Goal: Information Seeking & Learning: Learn about a topic

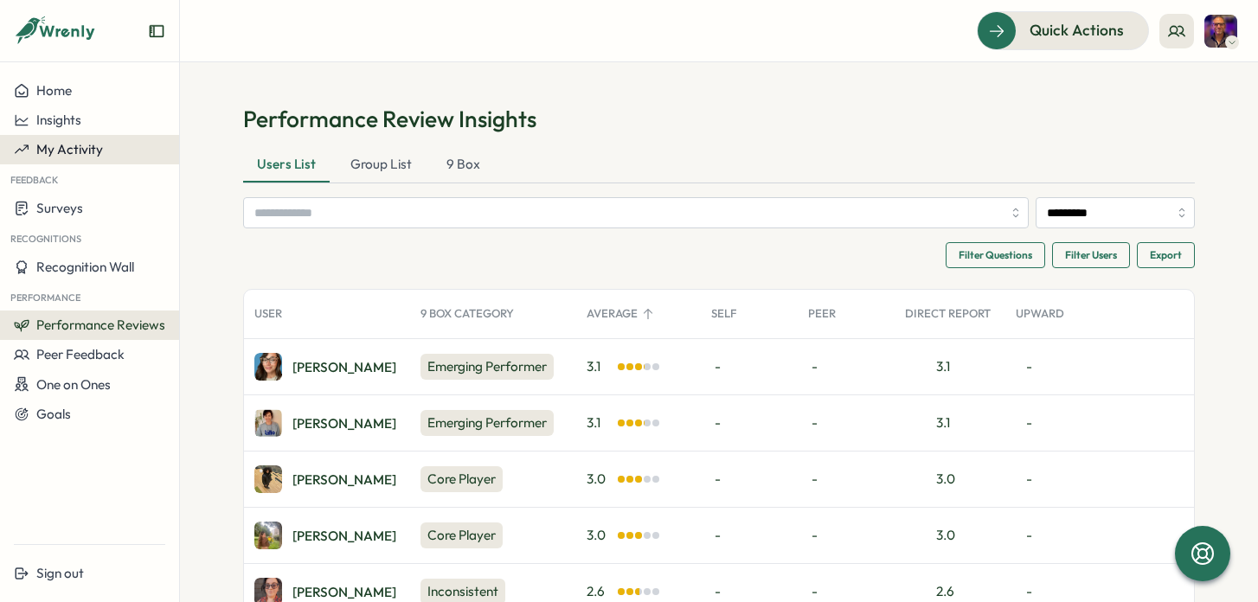
click at [74, 145] on span "My Activity" at bounding box center [69, 149] width 67 height 16
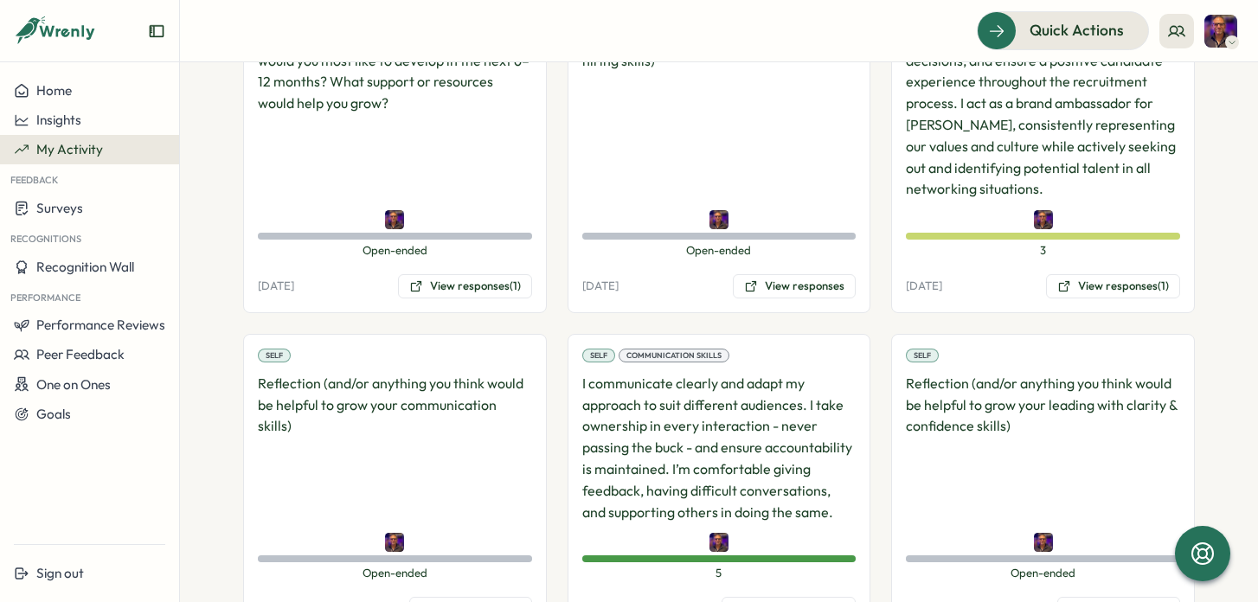
scroll to position [415, 0]
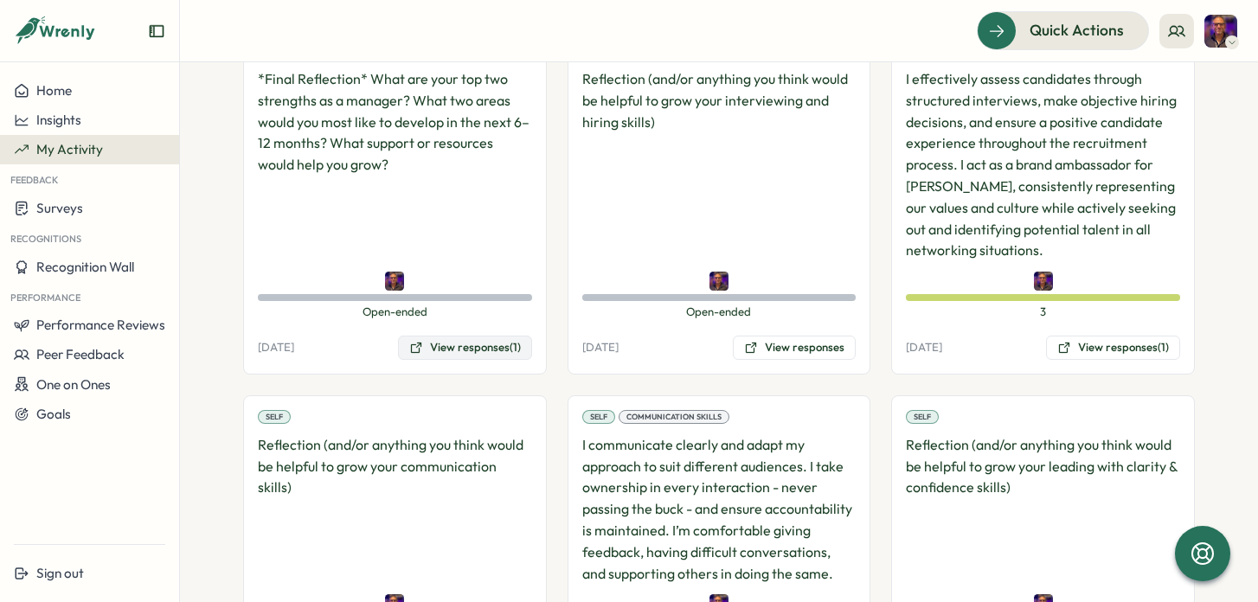
click at [473, 344] on button "View responses (1)" at bounding box center [465, 348] width 134 height 24
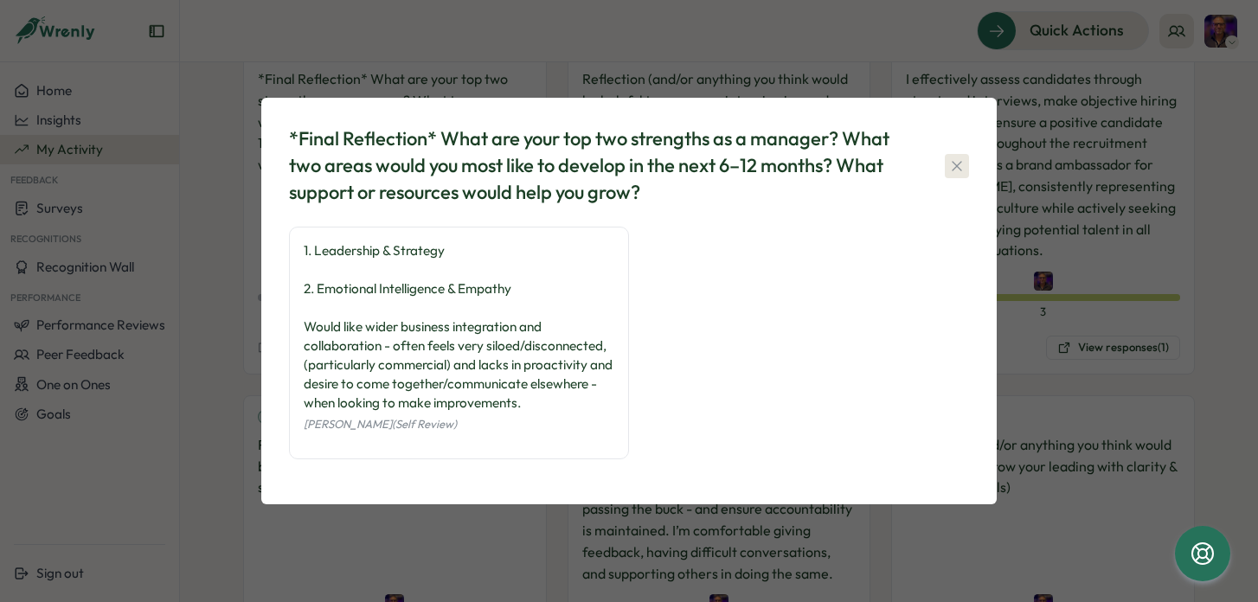
click at [958, 167] on icon "button" at bounding box center [957, 166] width 10 height 10
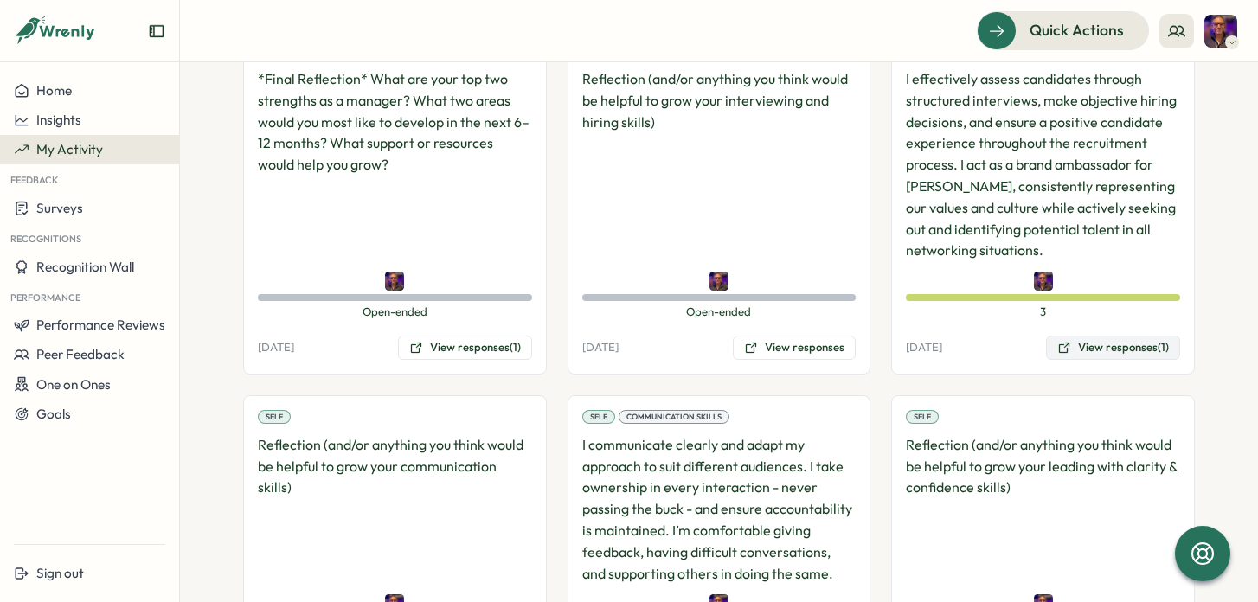
click at [1090, 344] on button "View responses (1)" at bounding box center [1113, 348] width 134 height 24
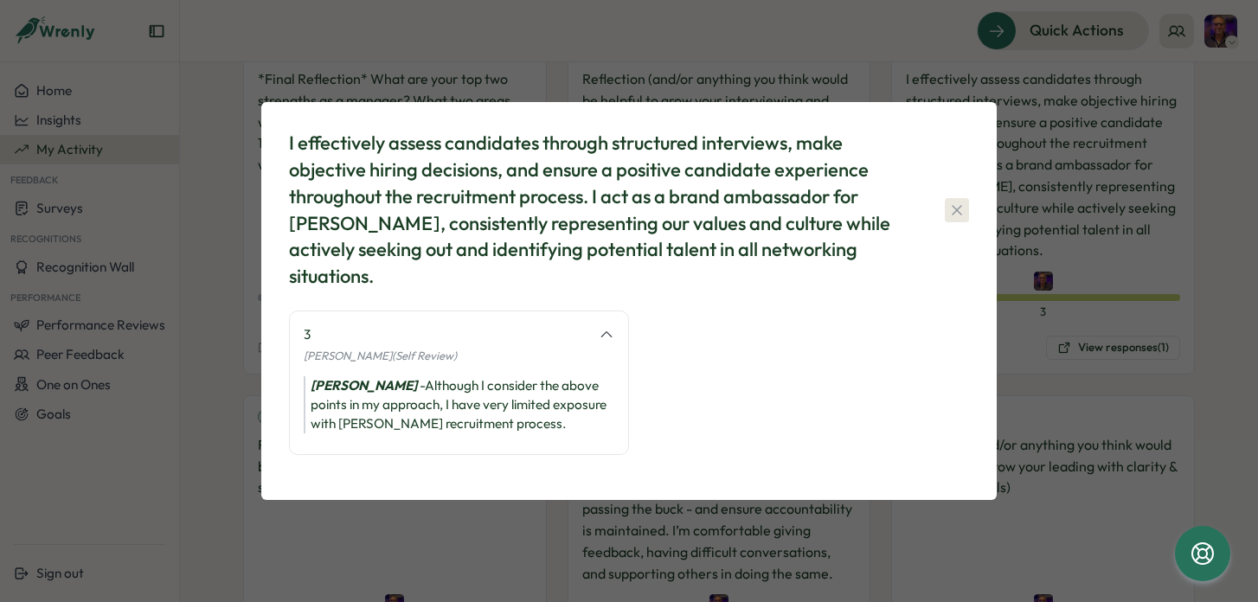
click at [956, 212] on icon "button" at bounding box center [957, 210] width 17 height 17
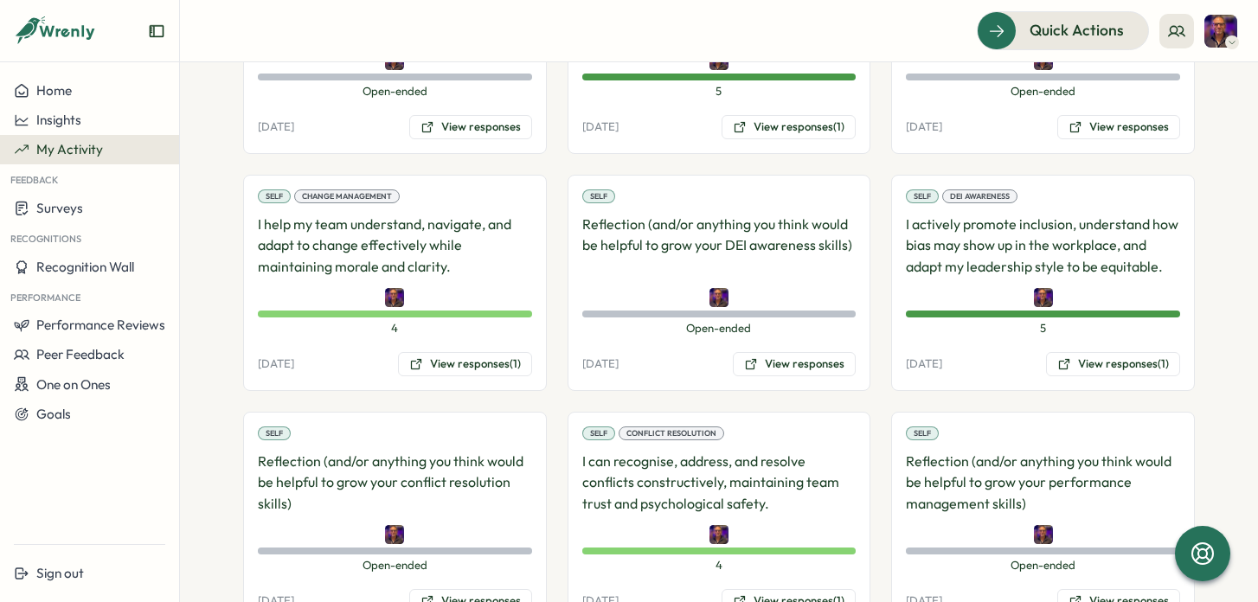
scroll to position [1620, 0]
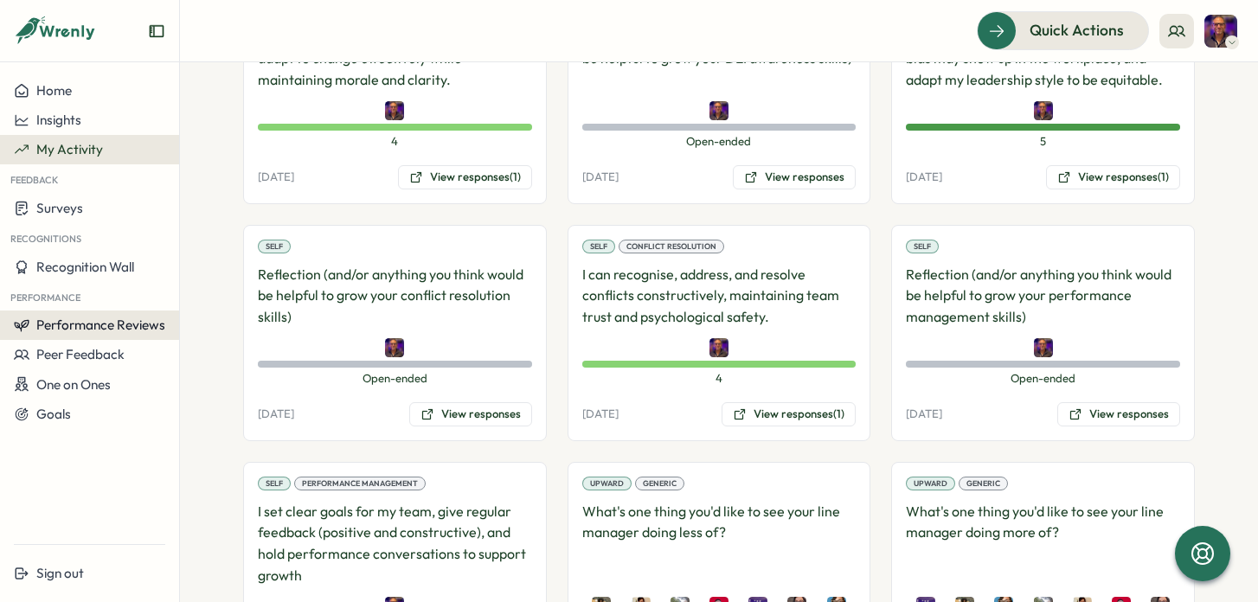
click at [119, 329] on span "Performance Reviews" at bounding box center [100, 325] width 129 height 16
click at [214, 309] on div "Reviews" at bounding box center [207, 308] width 48 height 19
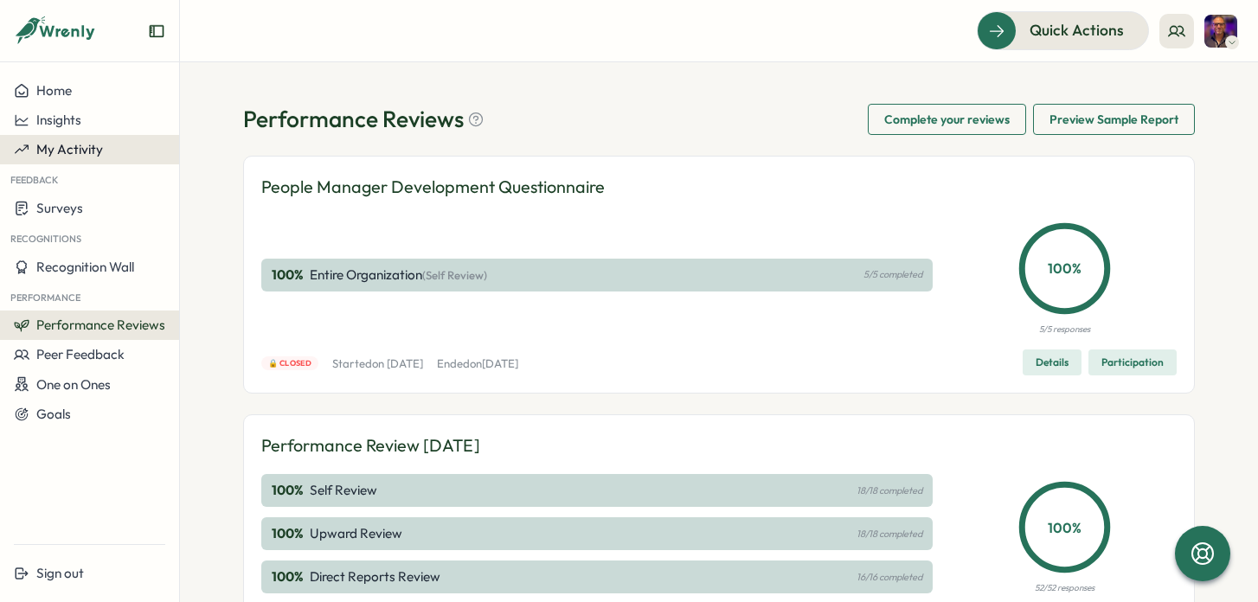
click at [77, 155] on span "My Activity" at bounding box center [69, 149] width 67 height 16
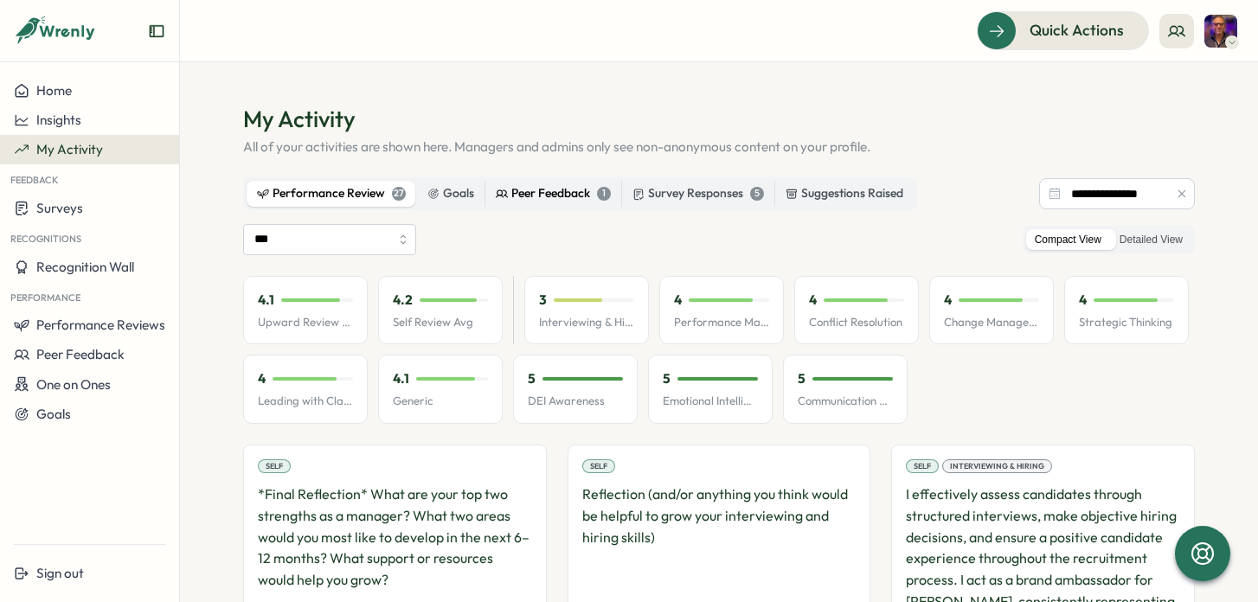
click at [546, 195] on div "Peer Feedback 1" at bounding box center [553, 193] width 115 height 19
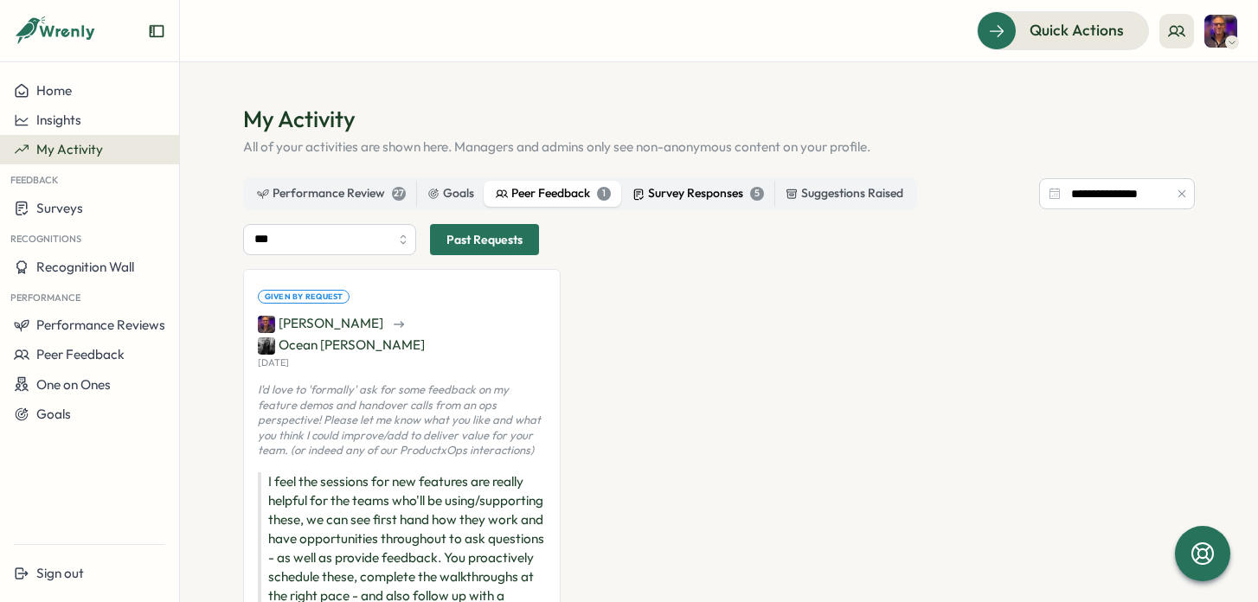
click at [697, 190] on div "Survey Responses 5" at bounding box center [699, 193] width 132 height 19
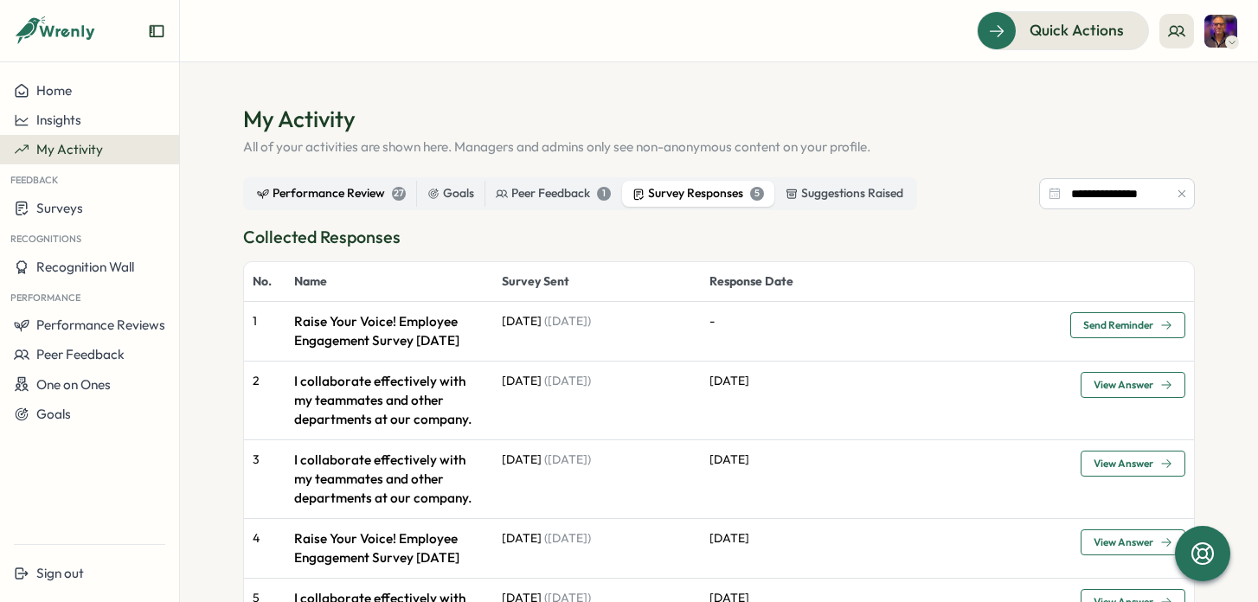
click at [357, 196] on div "Performance Review 27" at bounding box center [331, 193] width 149 height 19
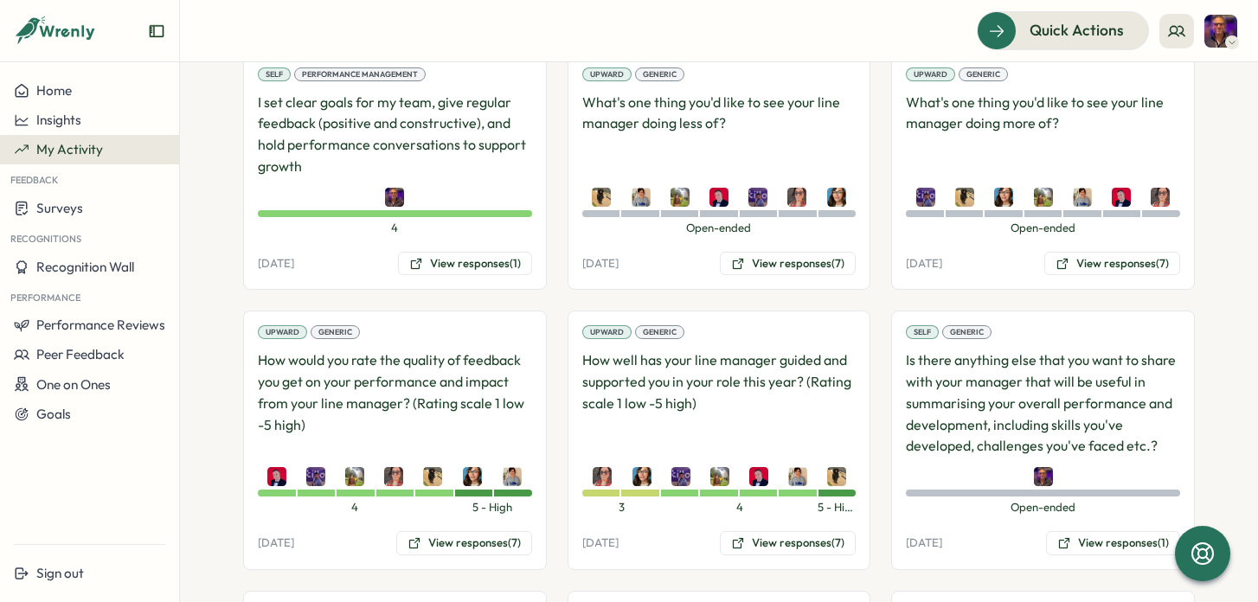
scroll to position [1968, 0]
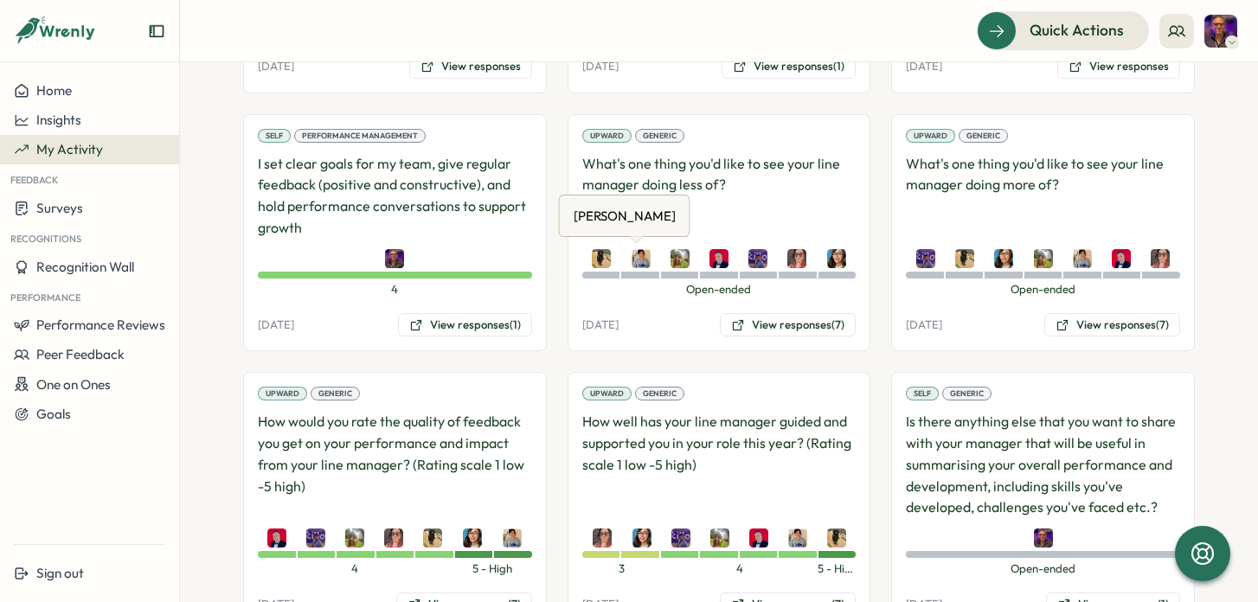
click at [635, 257] on img at bounding box center [641, 258] width 19 height 19
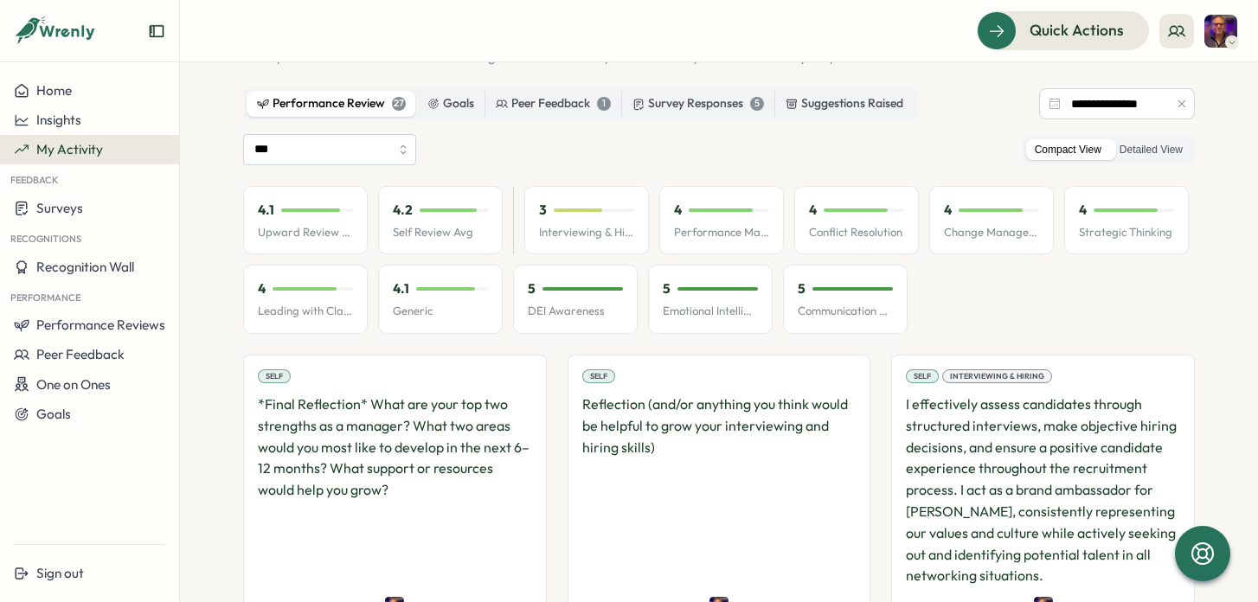
scroll to position [0, 0]
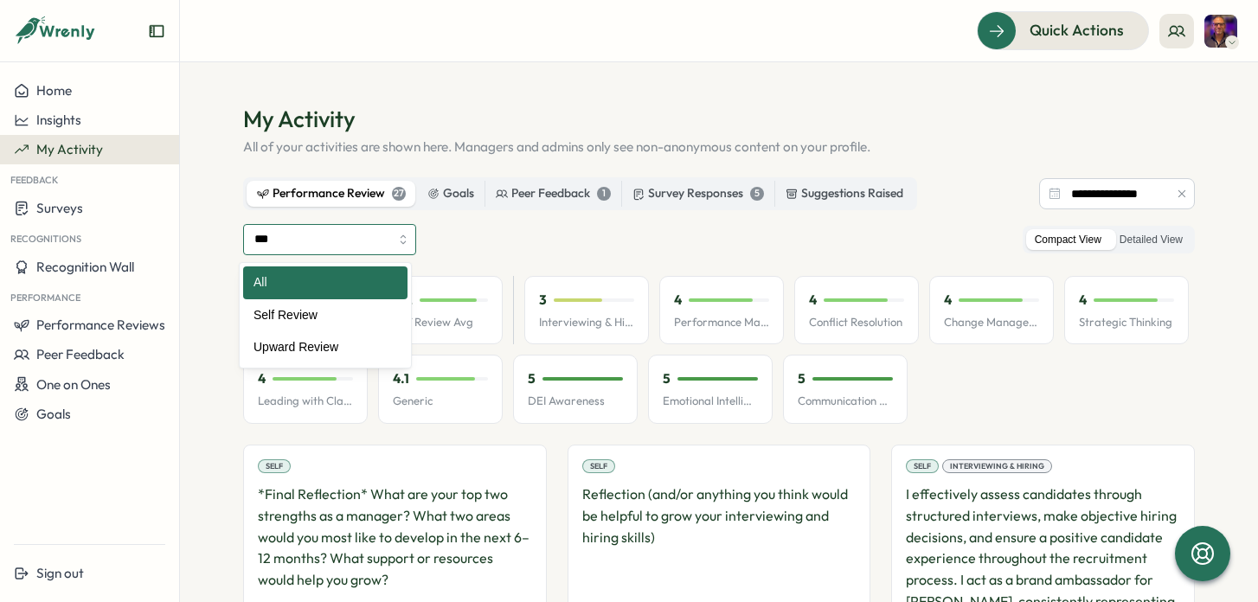
click at [394, 233] on input "***" at bounding box center [329, 239] width 173 height 31
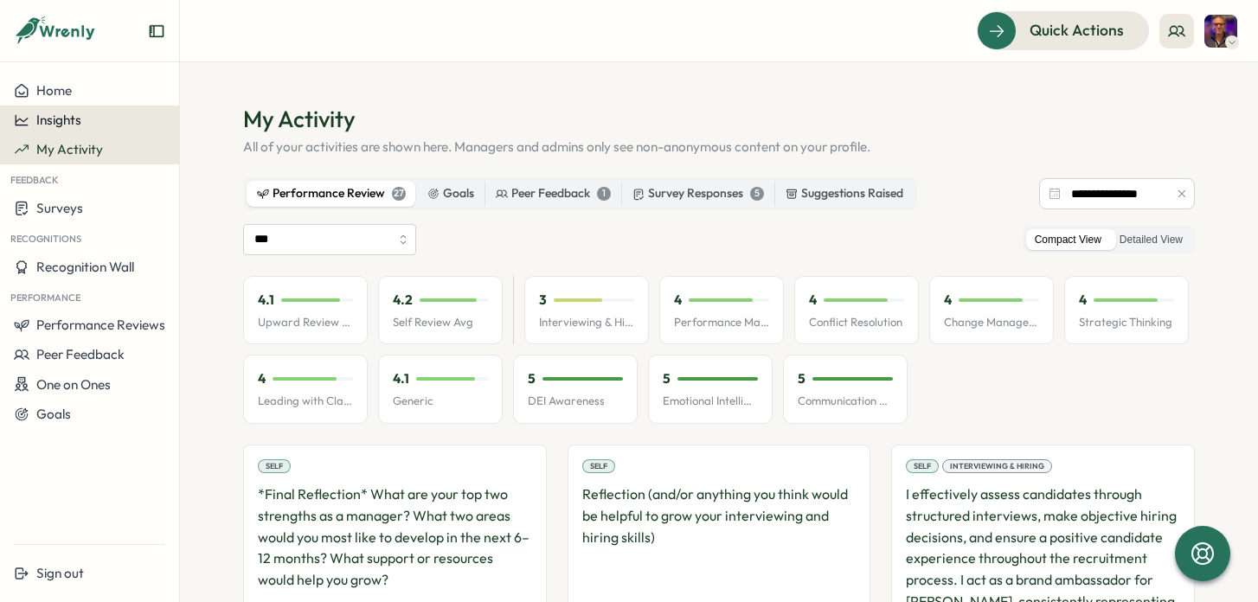
click at [87, 119] on div "Insights" at bounding box center [89, 121] width 151 height 16
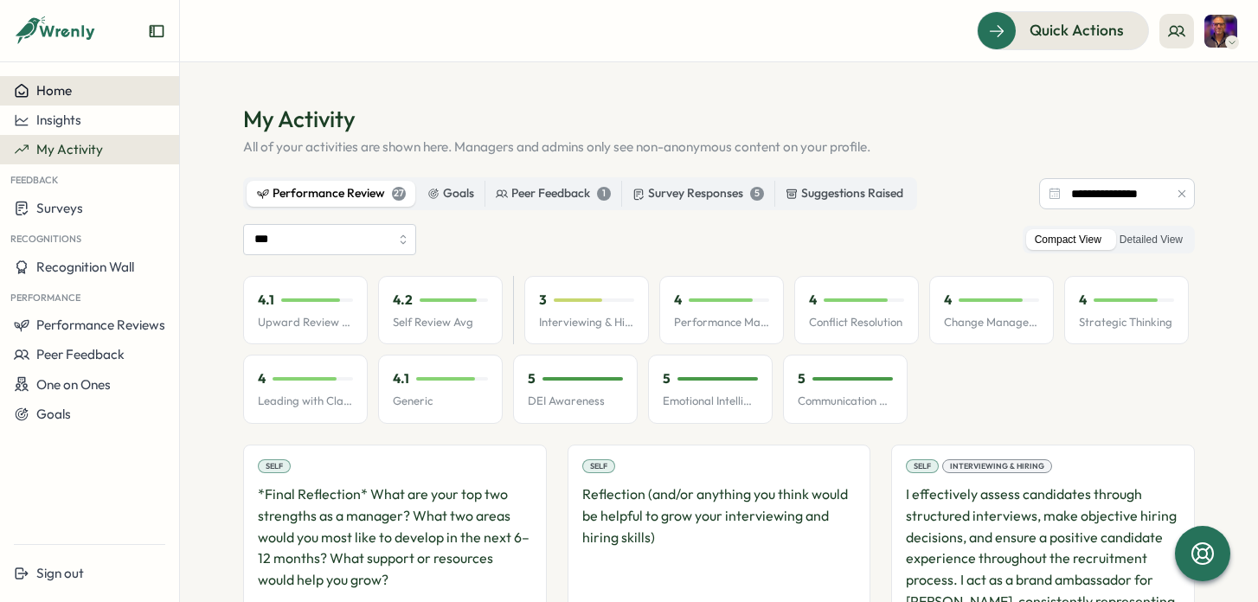
click at [87, 97] on div "Home" at bounding box center [89, 91] width 151 height 16
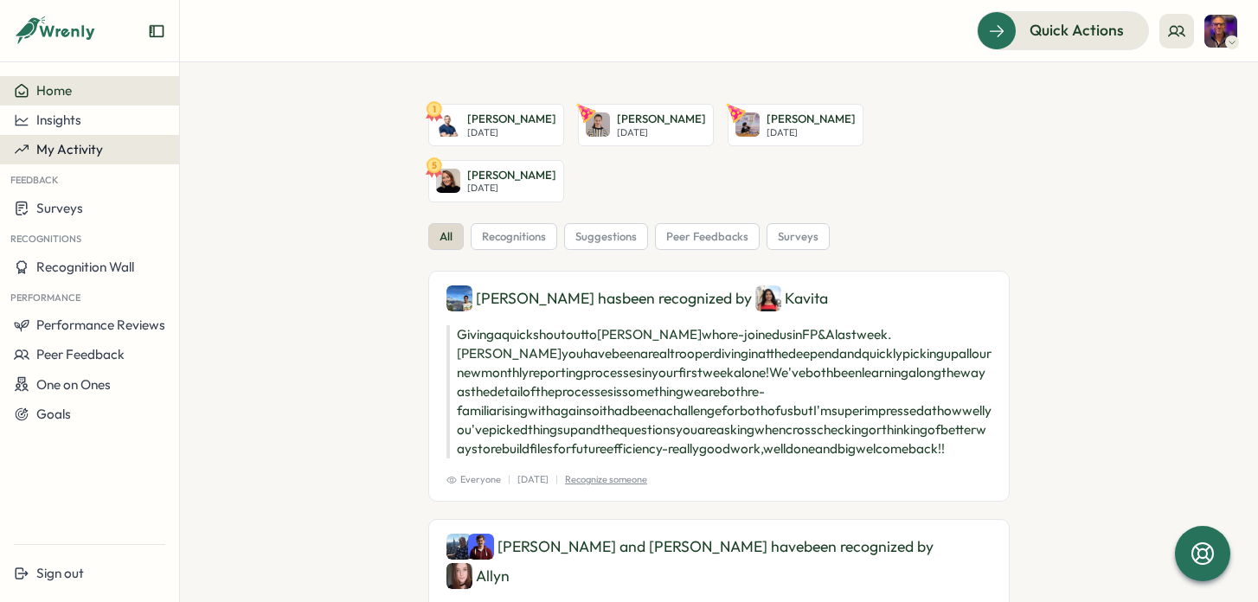
click at [74, 144] on span "My Activity" at bounding box center [69, 149] width 67 height 16
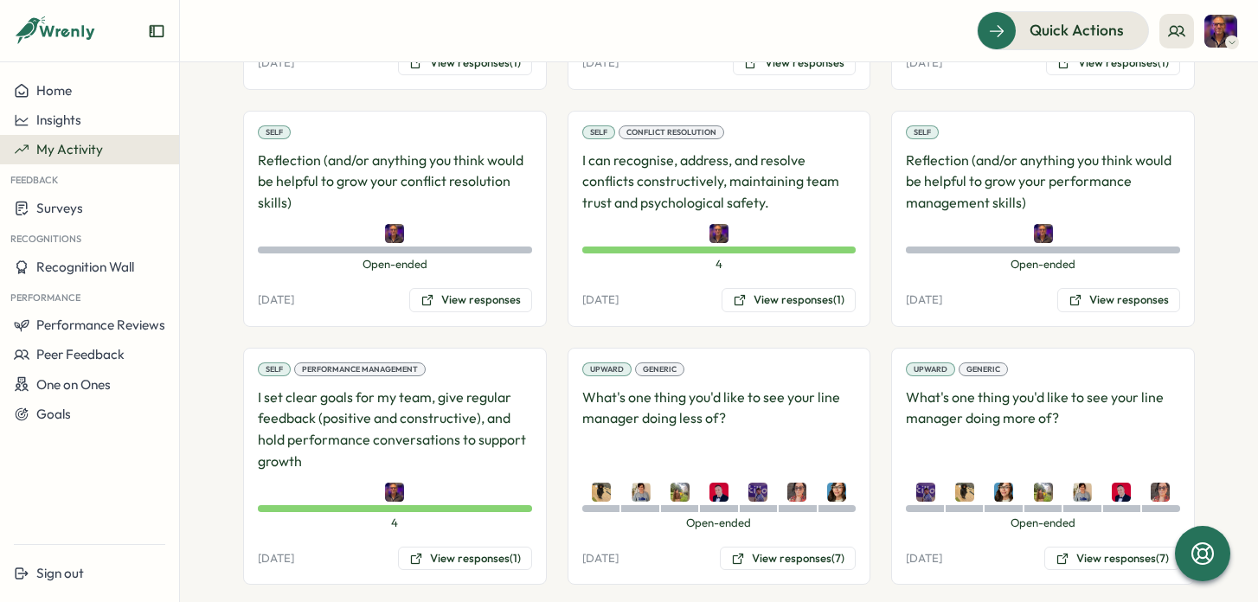
scroll to position [1736, 0]
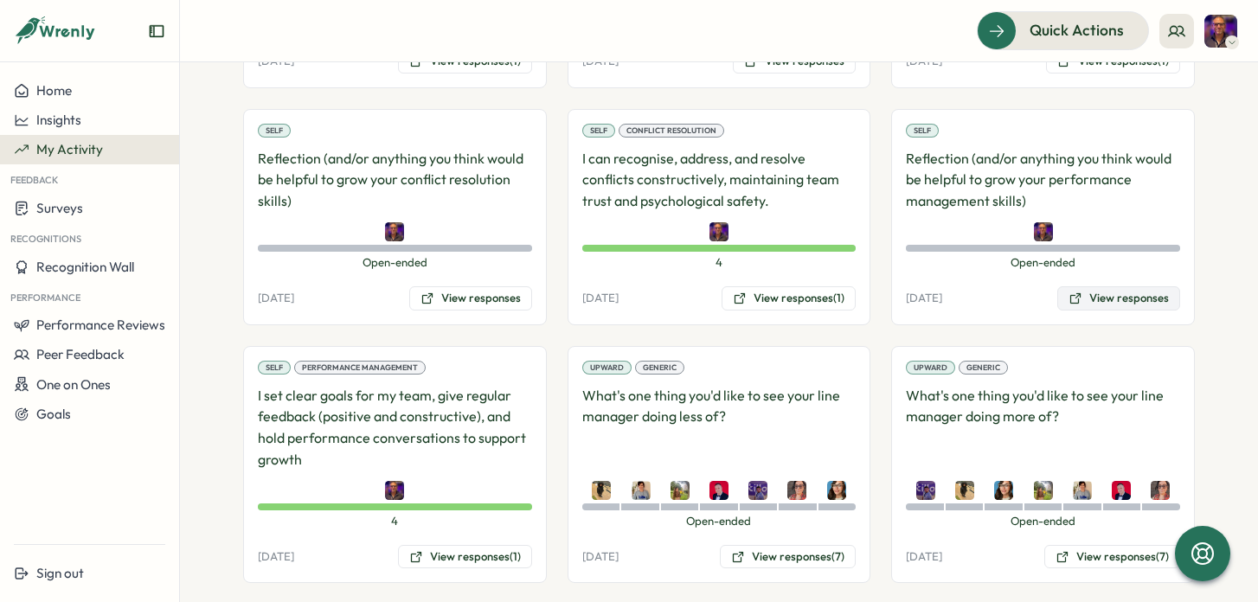
click at [1121, 301] on button "View responses" at bounding box center [1119, 298] width 123 height 24
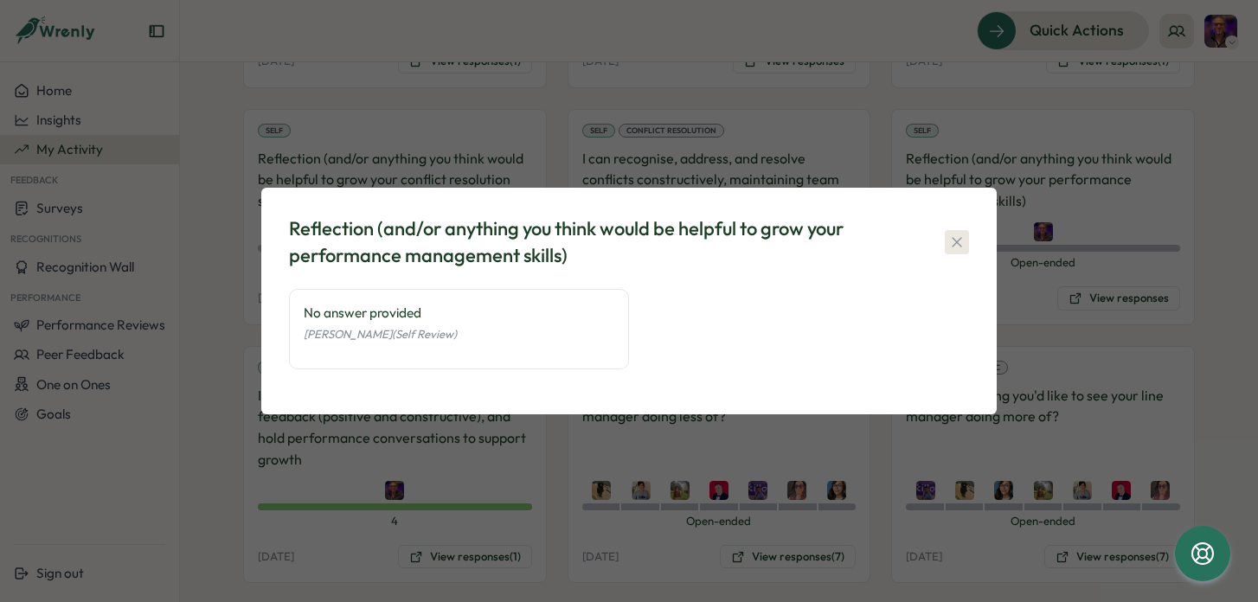
click at [959, 242] on icon "button" at bounding box center [957, 242] width 17 height 17
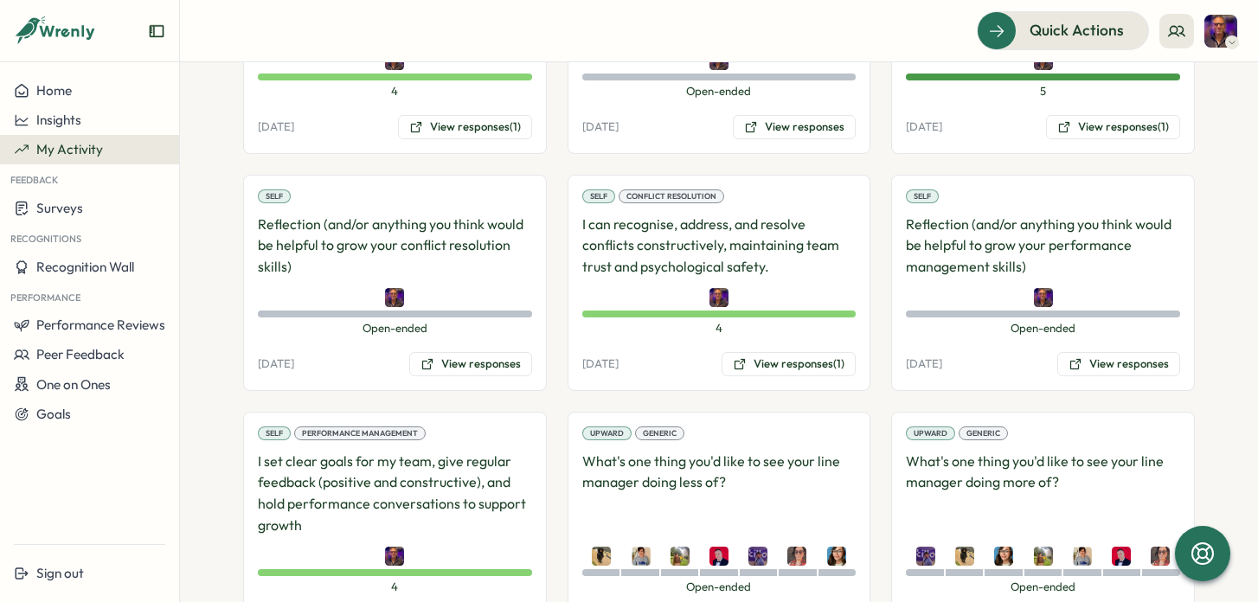
scroll to position [1669, 0]
click at [480, 361] on button "View responses" at bounding box center [470, 365] width 123 height 24
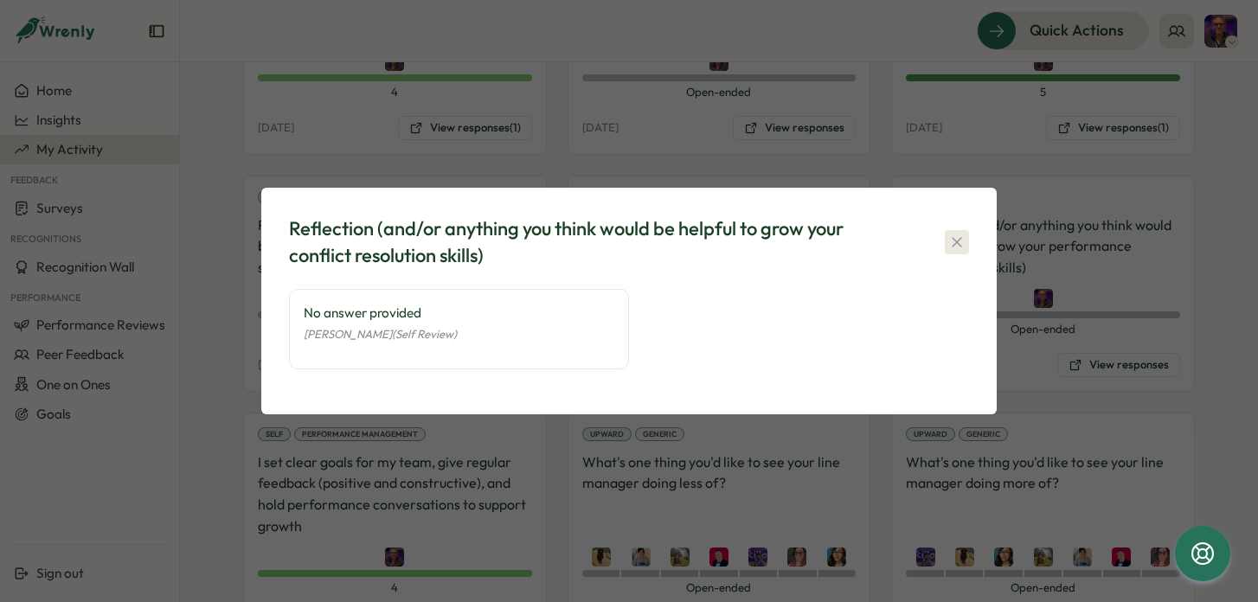
click at [953, 240] on icon "button" at bounding box center [957, 242] width 17 height 17
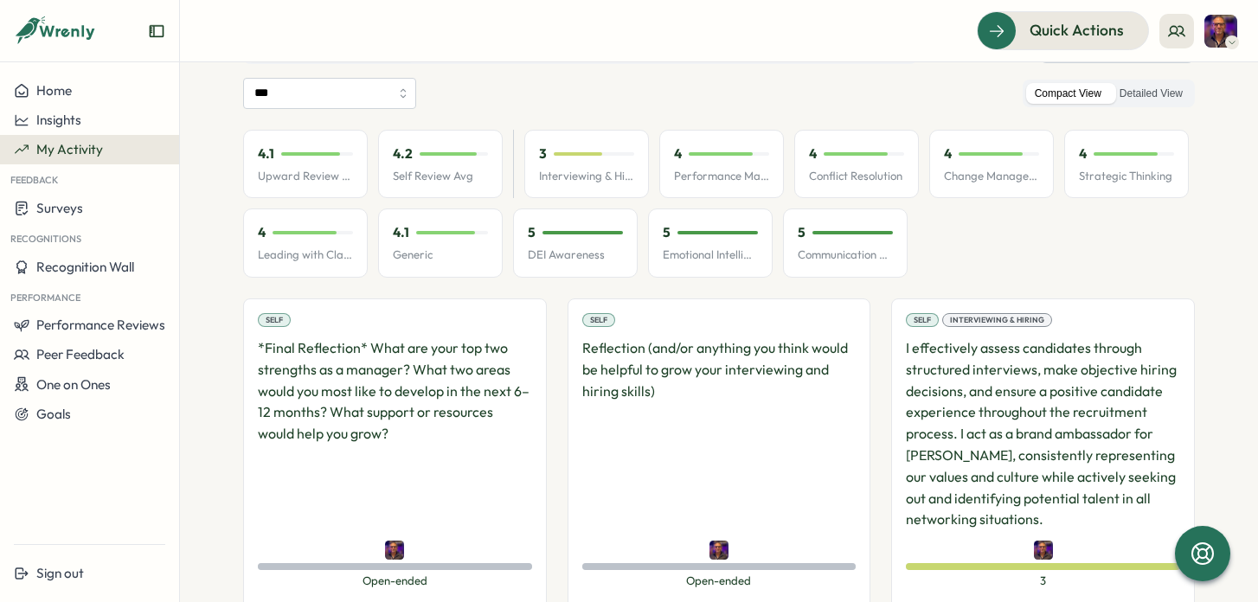
scroll to position [141, 0]
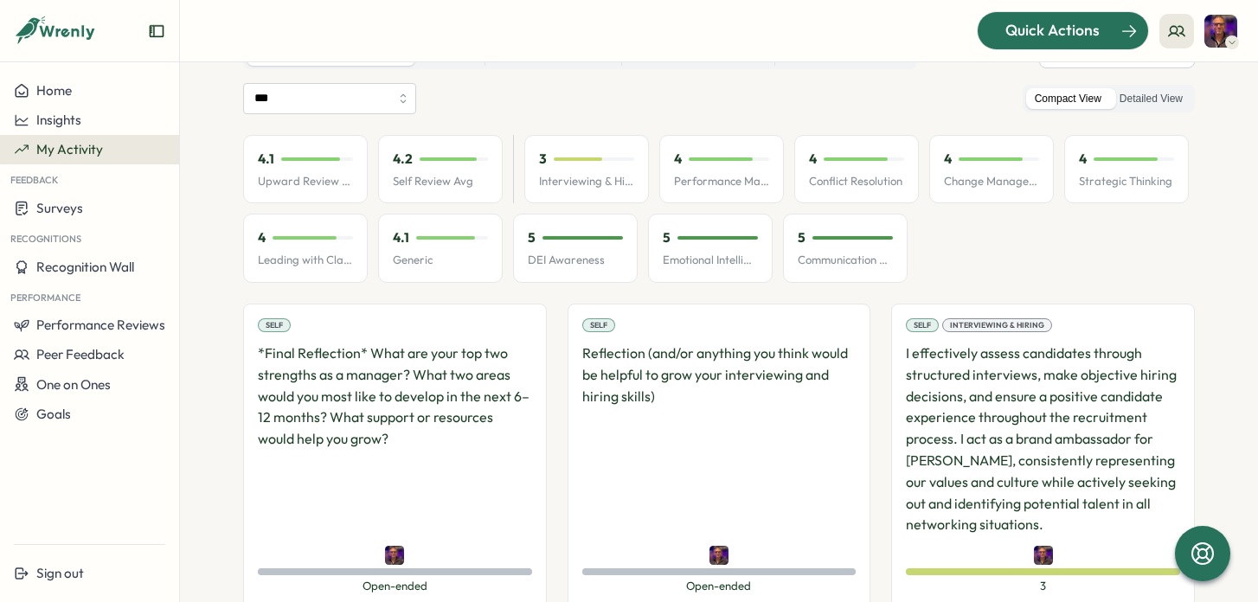
click at [1077, 31] on span "Quick Actions" at bounding box center [1053, 30] width 94 height 23
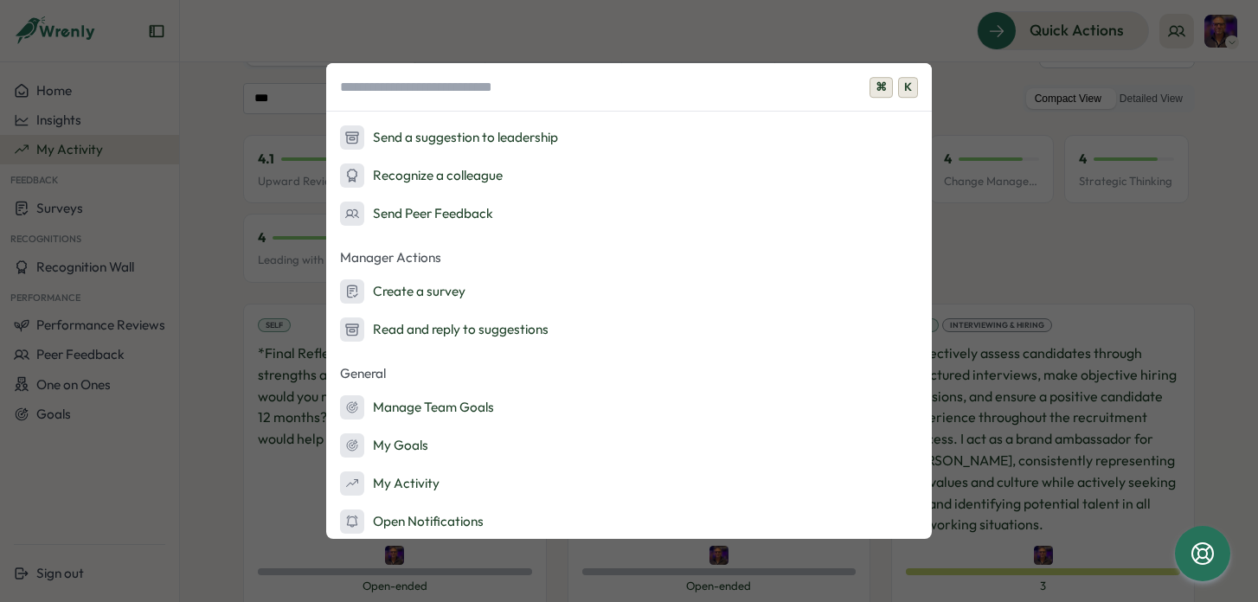
scroll to position [111, 0]
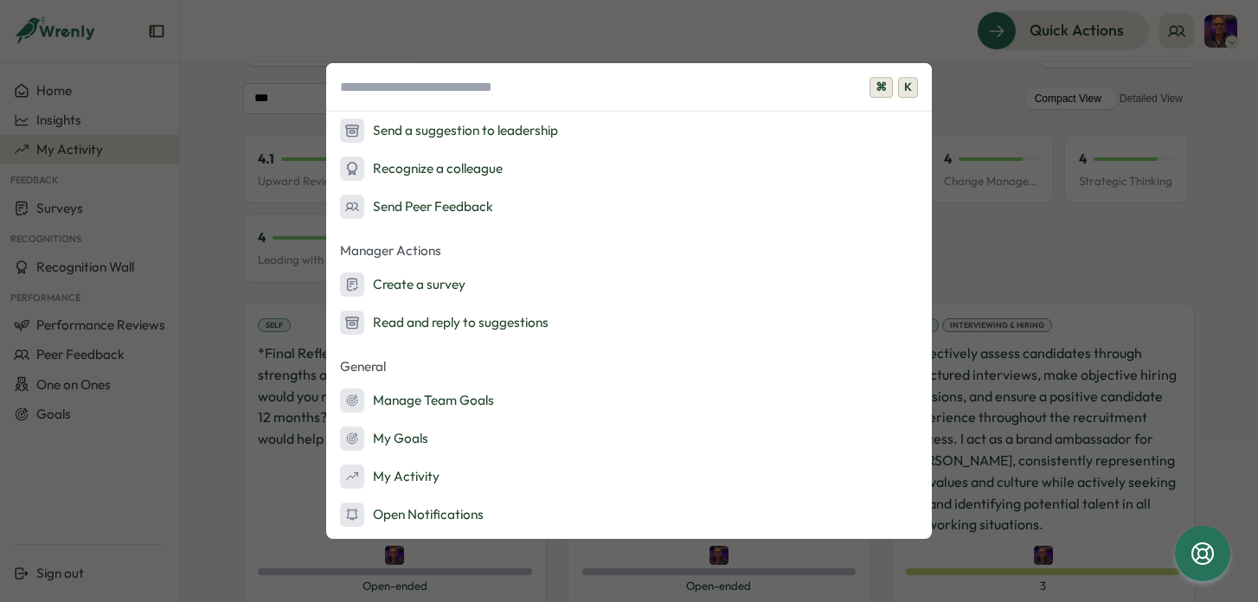
click at [949, 88] on div "⌘ K Quick Actions Ask AI Create Goals Send a suggestion to leadership Recognize…" at bounding box center [629, 301] width 1258 height 602
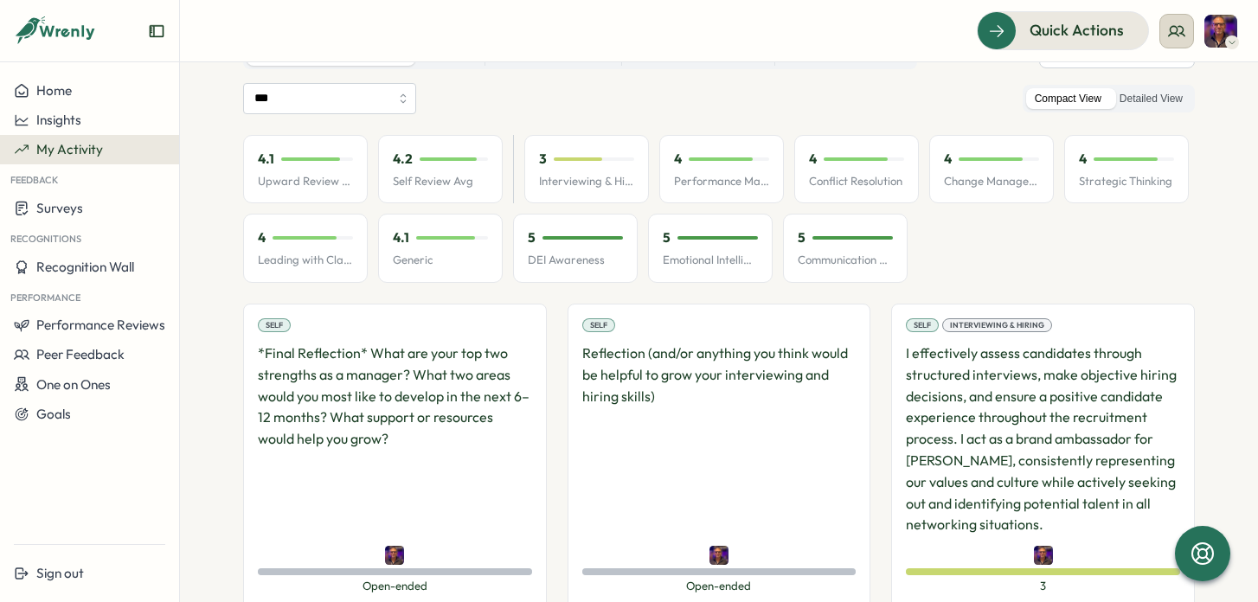
click at [1185, 37] on icon at bounding box center [1176, 31] width 17 height 17
click at [1181, 87] on div "My Team" at bounding box center [1177, 85] width 109 height 19
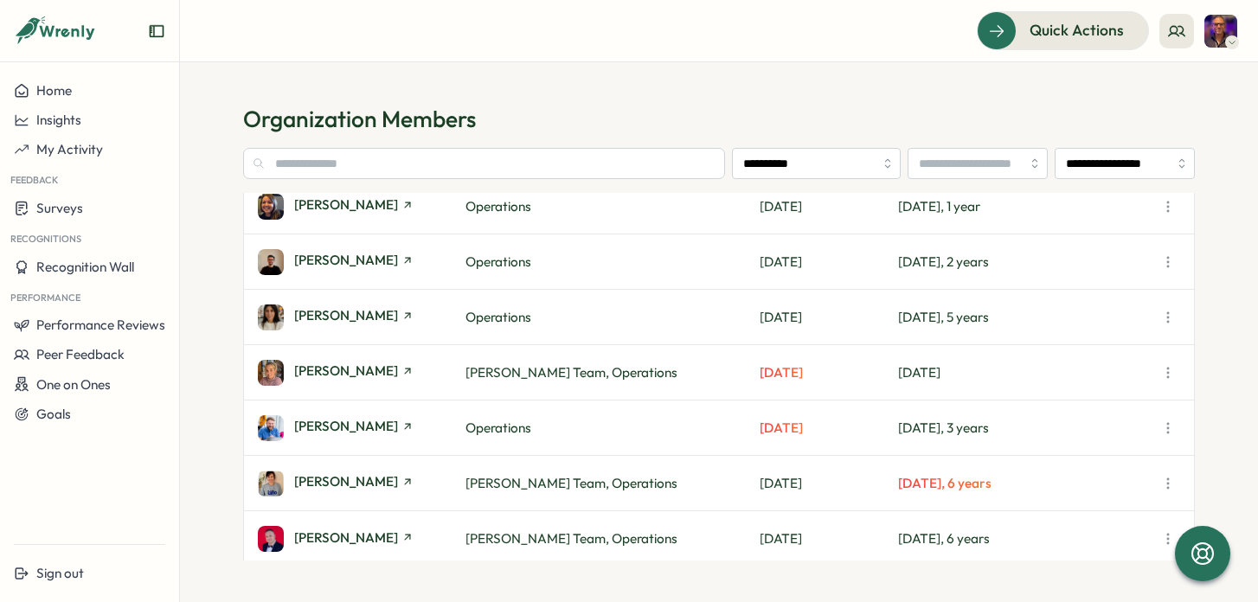
scroll to position [728, 0]
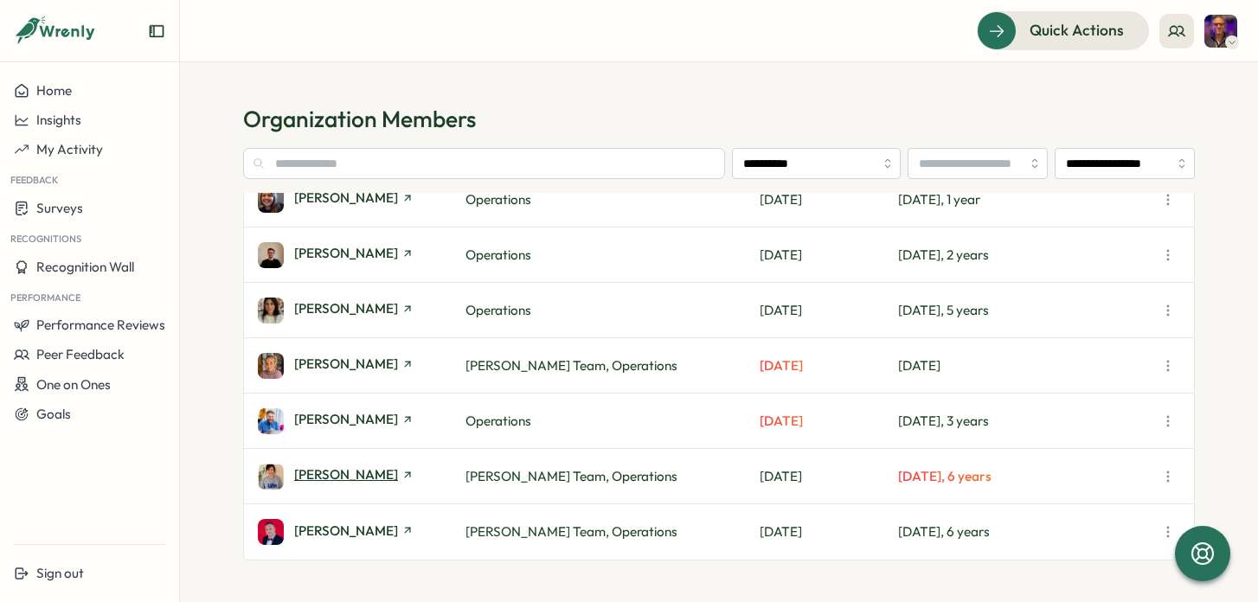
click at [366, 479] on span "[PERSON_NAME]" at bounding box center [346, 474] width 104 height 13
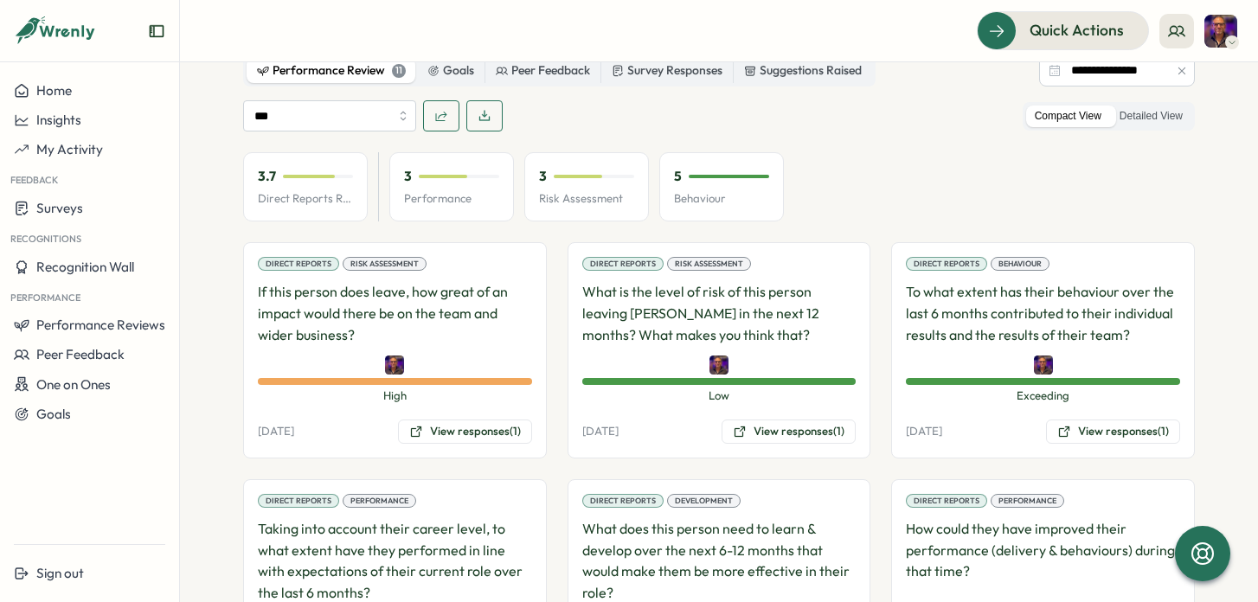
scroll to position [1019, 0]
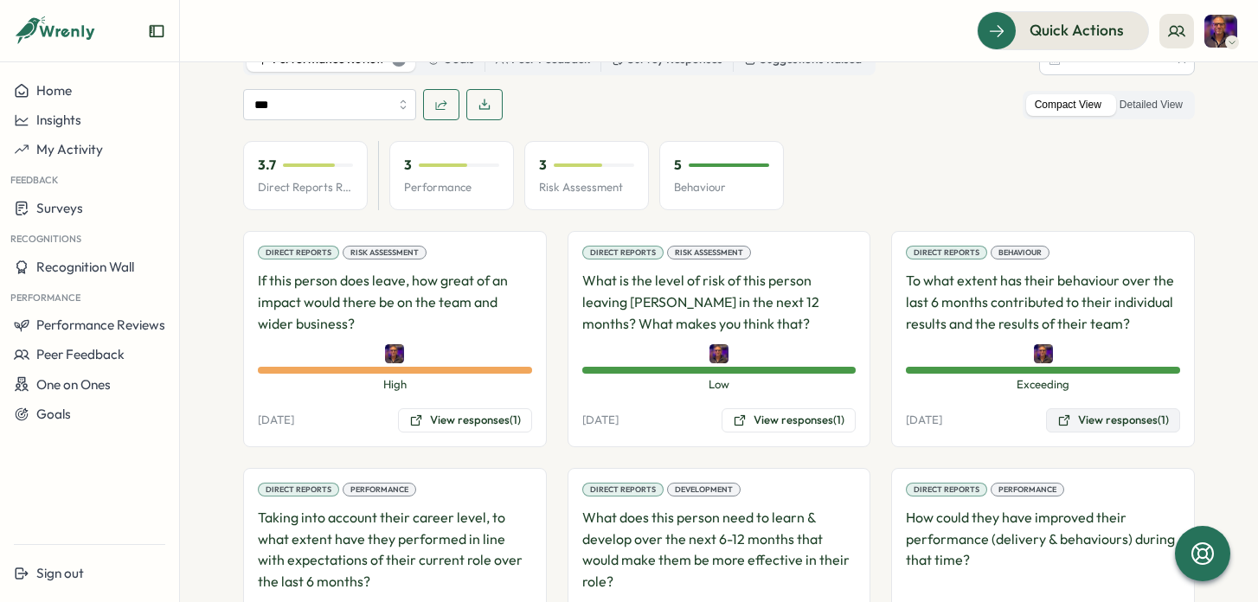
click at [1095, 408] on button "View responses (1)" at bounding box center [1113, 420] width 134 height 24
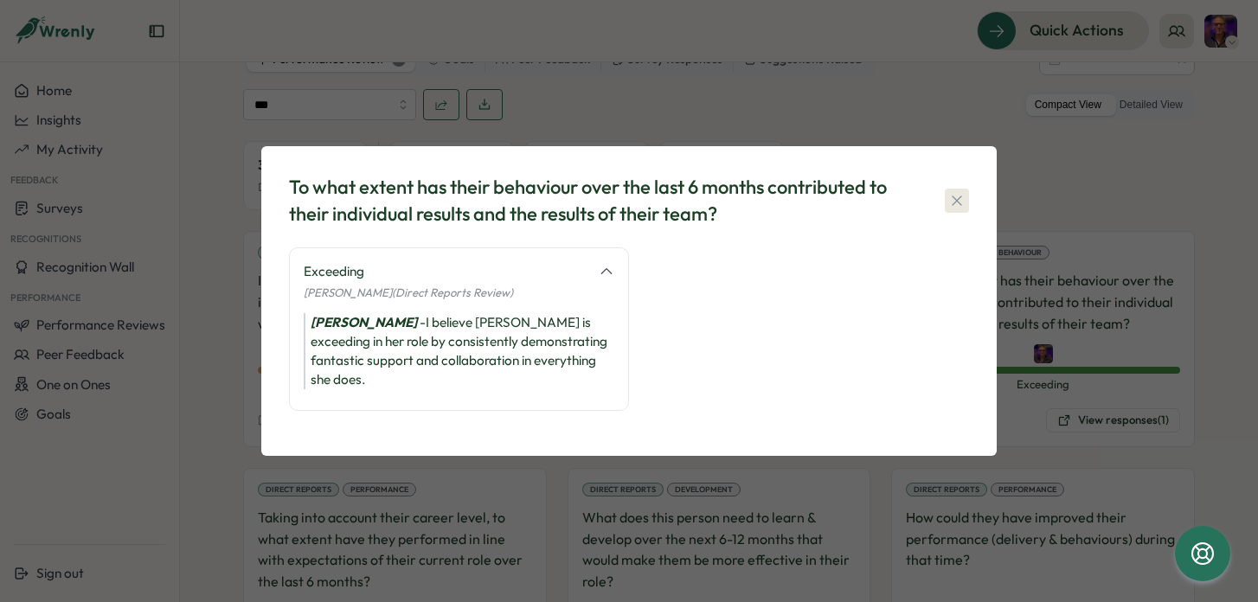
click at [959, 208] on icon "button" at bounding box center [957, 200] width 17 height 17
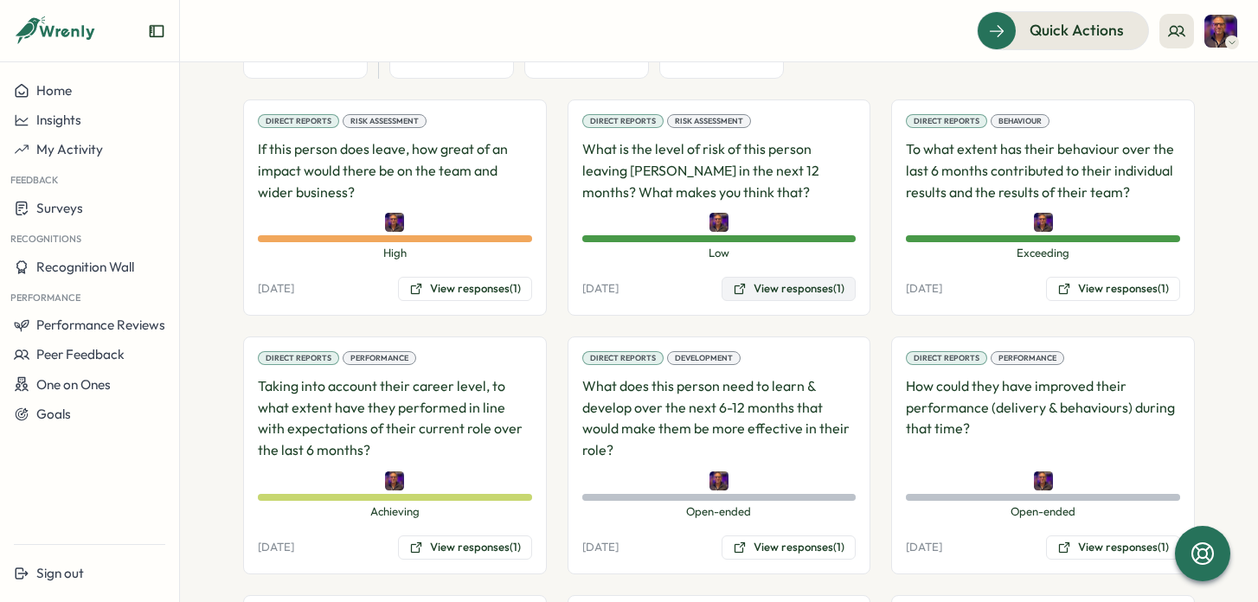
scroll to position [1150, 0]
click at [491, 278] on button "View responses (1)" at bounding box center [465, 290] width 134 height 24
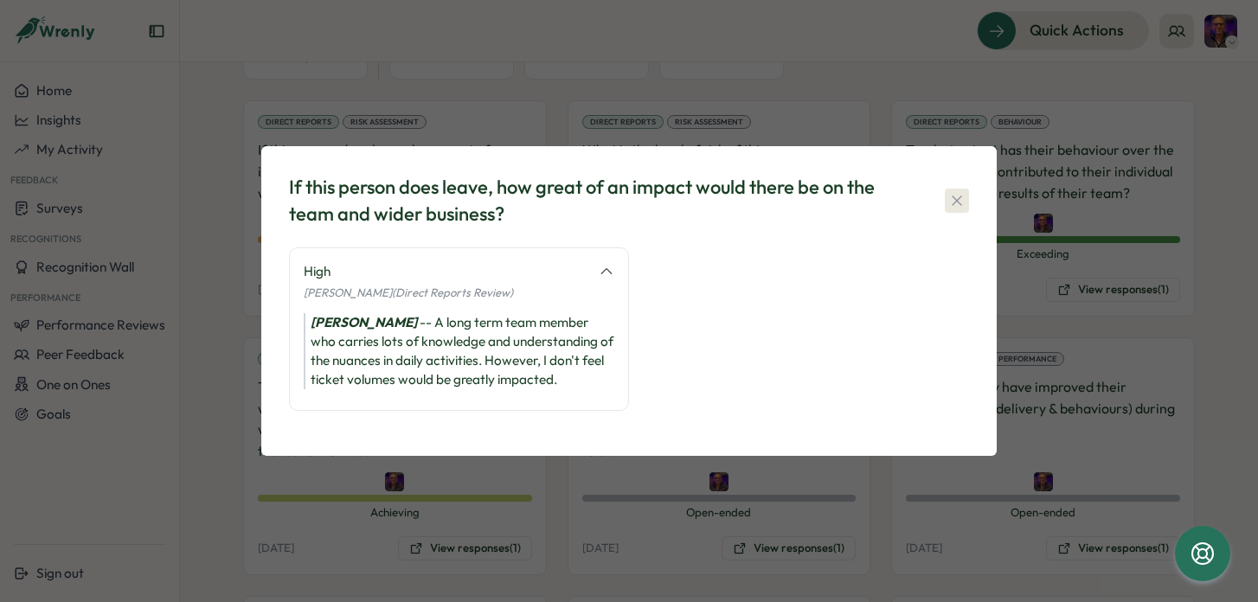
click at [953, 199] on icon "button" at bounding box center [957, 200] width 17 height 17
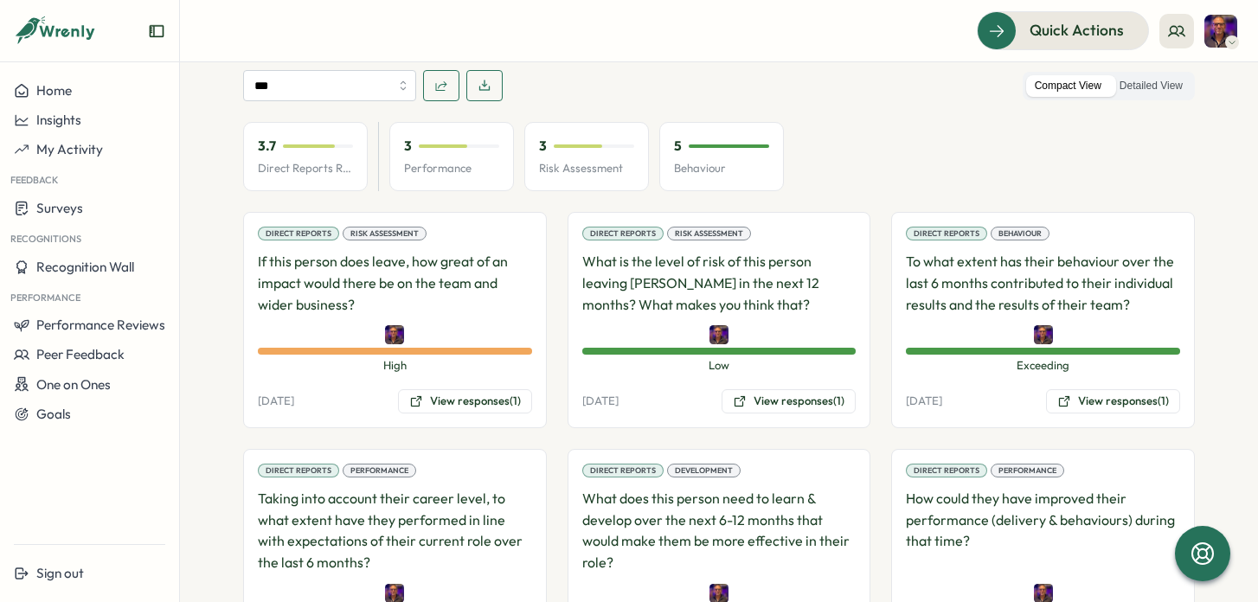
scroll to position [1039, 0]
click at [1103, 389] on button "View responses (1)" at bounding box center [1113, 401] width 134 height 24
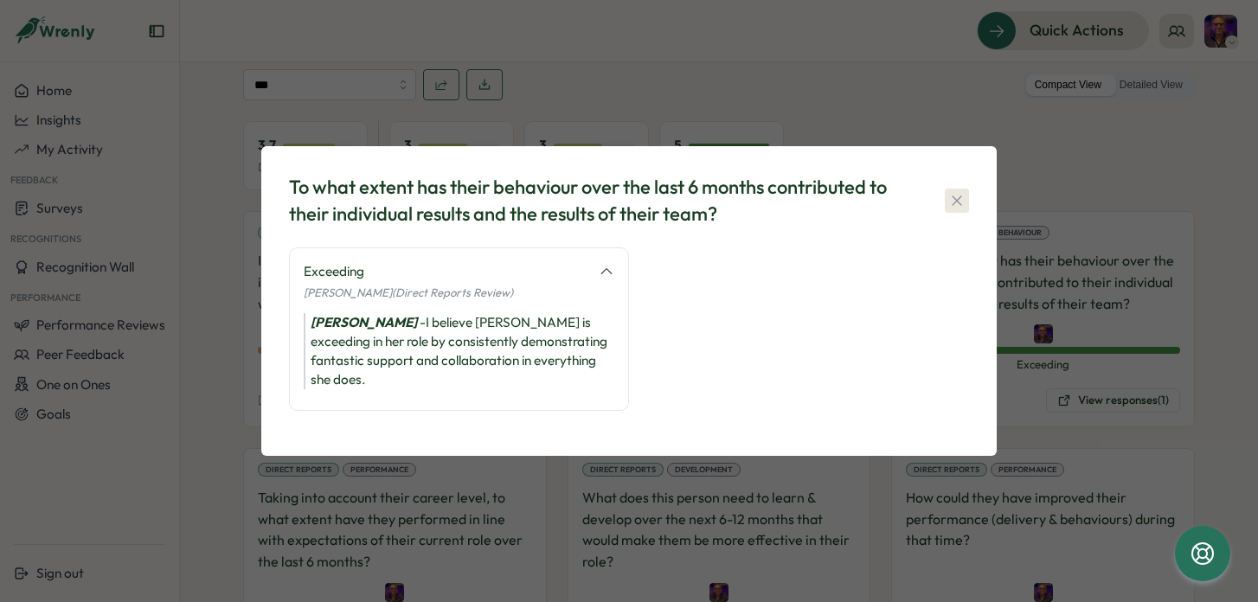
click at [954, 205] on icon "button" at bounding box center [957, 201] width 10 height 10
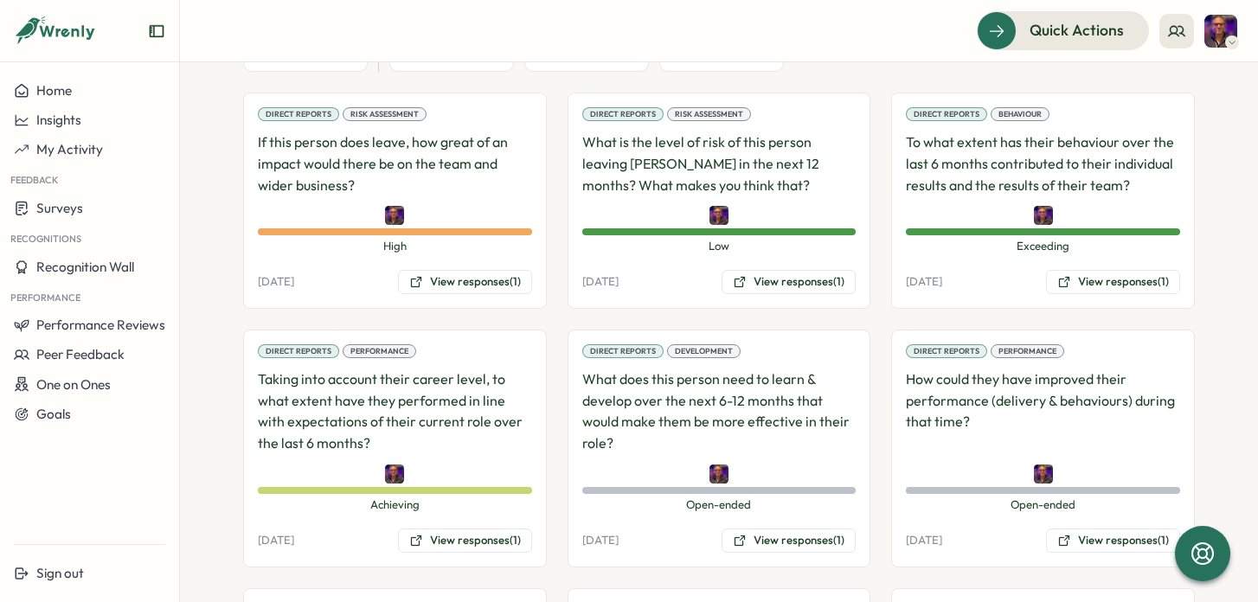
scroll to position [1156, 0]
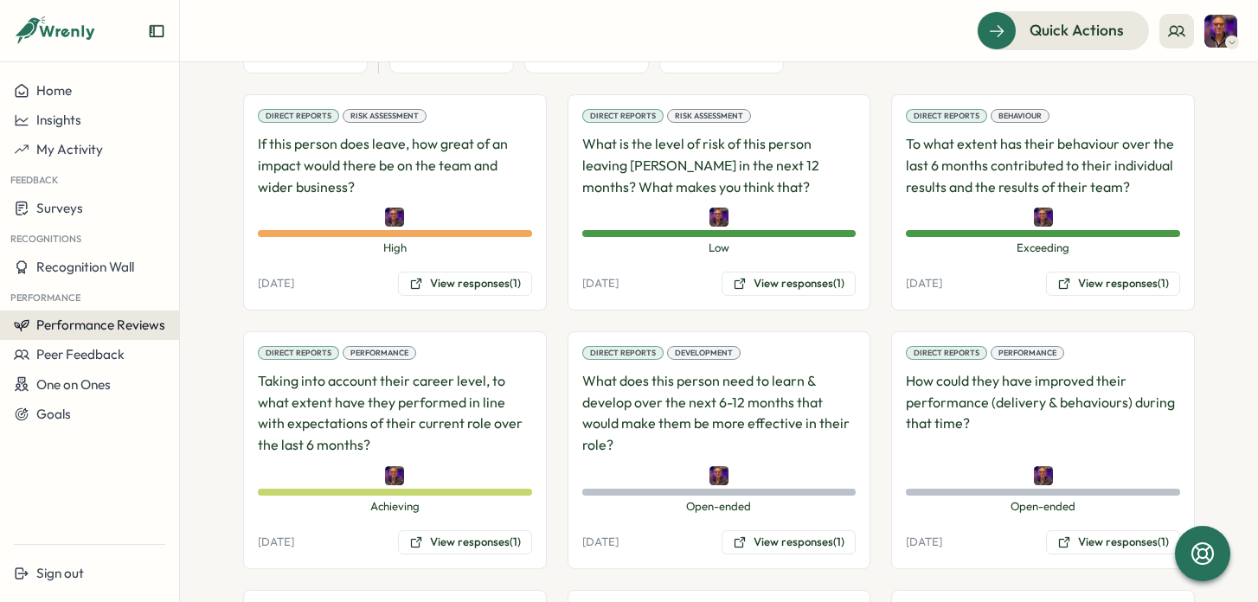
click at [105, 320] on span "Performance Reviews" at bounding box center [100, 325] width 129 height 16
click at [124, 320] on span "Performance Reviews" at bounding box center [100, 325] width 129 height 16
click at [199, 310] on div "Reviews" at bounding box center [207, 308] width 48 height 19
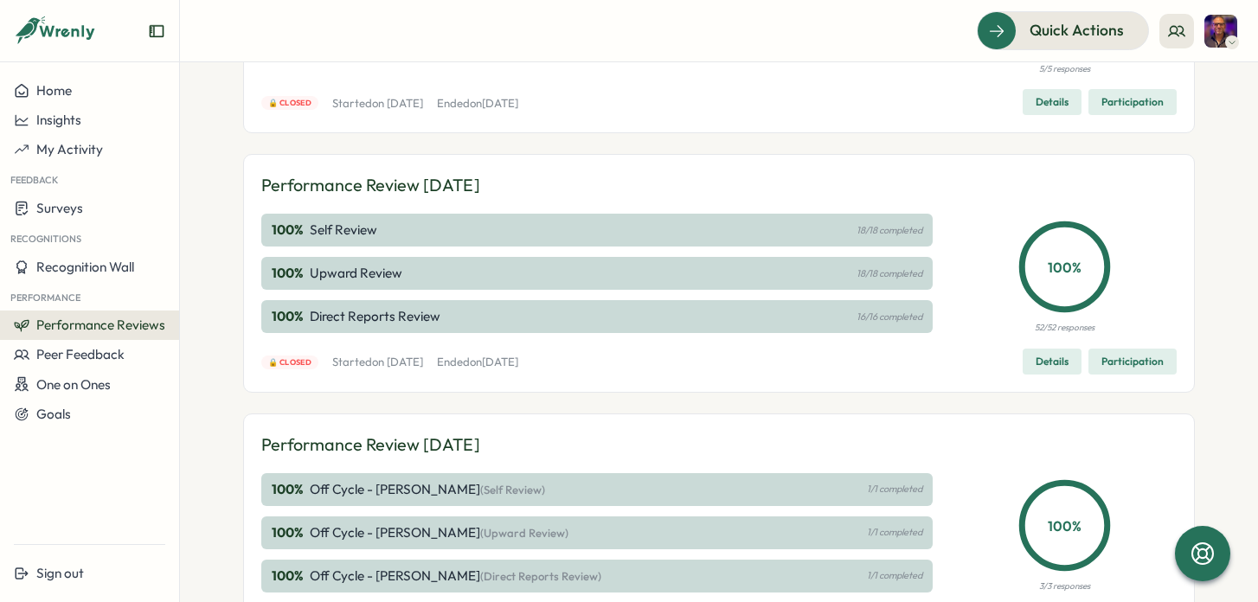
scroll to position [260, 0]
click at [871, 319] on p "16/16 completed" at bounding box center [890, 317] width 66 height 11
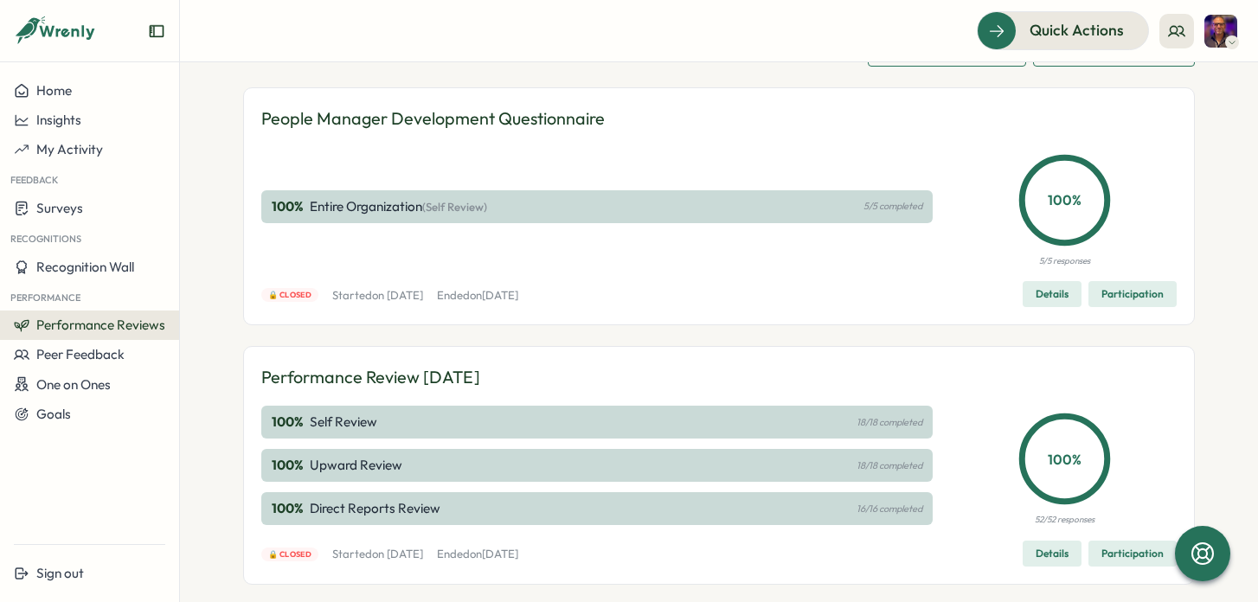
scroll to position [0, 0]
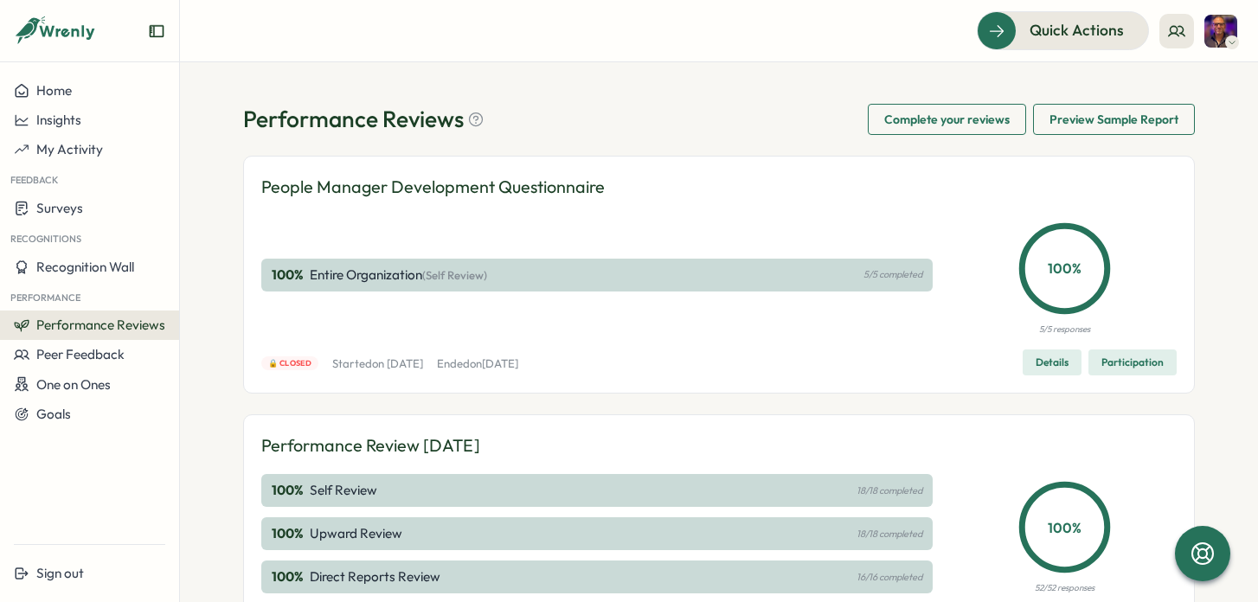
click at [932, 114] on span "Complete your reviews" at bounding box center [946, 119] width 125 height 29
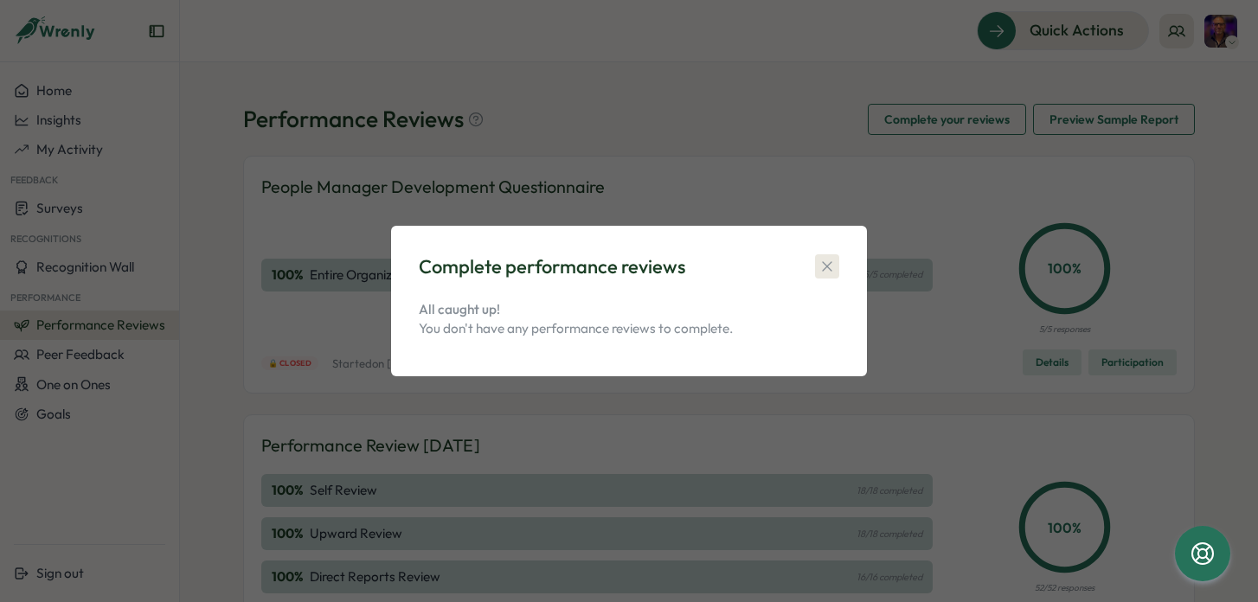
click at [828, 263] on icon "button" at bounding box center [827, 266] width 17 height 17
